Goal: Information Seeking & Learning: Learn about a topic

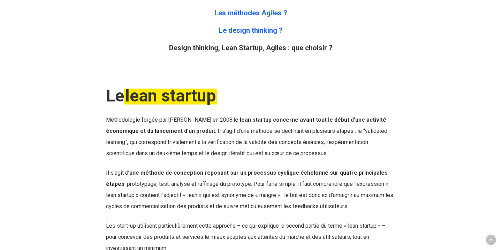
scroll to position [483, 0]
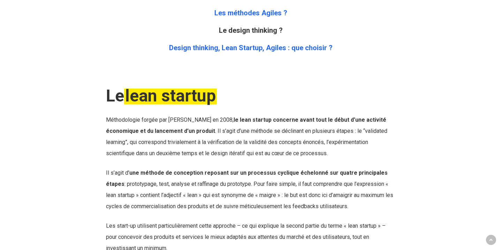
click at [263, 27] on link "Le design thinking ?" at bounding box center [251, 30] width 64 height 8
click at [265, 33] on link "Le design thinking ?" at bounding box center [251, 30] width 64 height 8
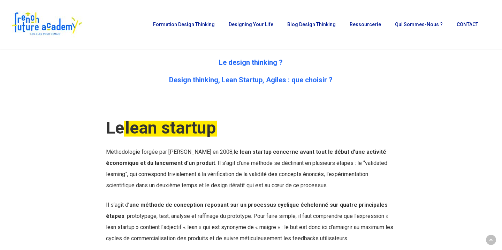
scroll to position [440, 0]
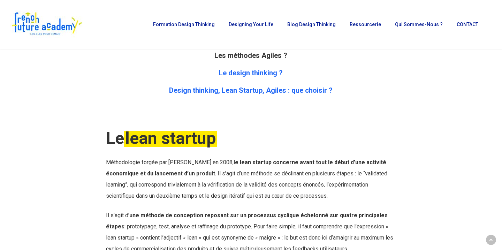
click at [263, 56] on b "Les méthodes Agiles ?" at bounding box center [250, 55] width 73 height 8
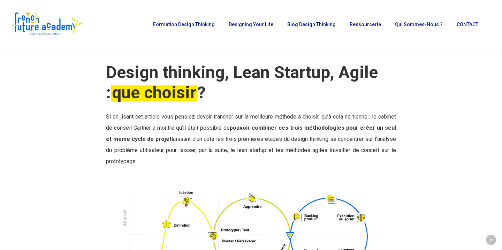
scroll to position [2362, 0]
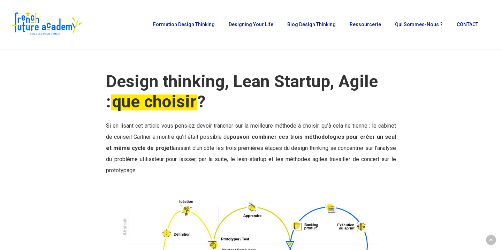
drag, startPoint x: 235, startPoint y: 137, endPoint x: 254, endPoint y: 149, distance: 22.2
click at [254, 149] on p "Si en lisant cet article vous pensiez devoir trancher sur la meilleure méthode …" at bounding box center [251, 148] width 290 height 56
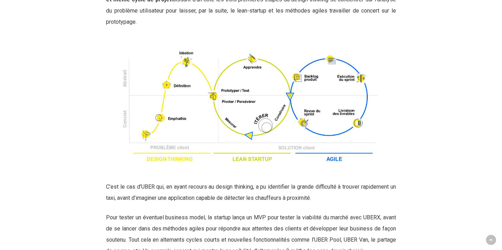
scroll to position [2518, 0]
